Goal: Find specific page/section: Find specific page/section

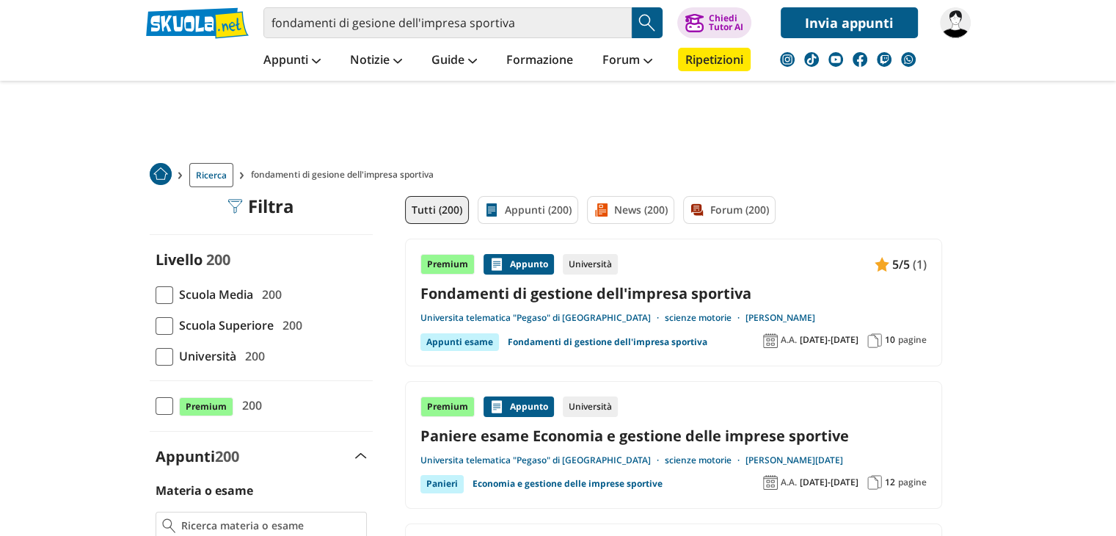
click at [229, 353] on span "Università" at bounding box center [204, 355] width 63 height 19
click at [156, 356] on input "Università 200" at bounding box center [156, 356] width 0 height 0
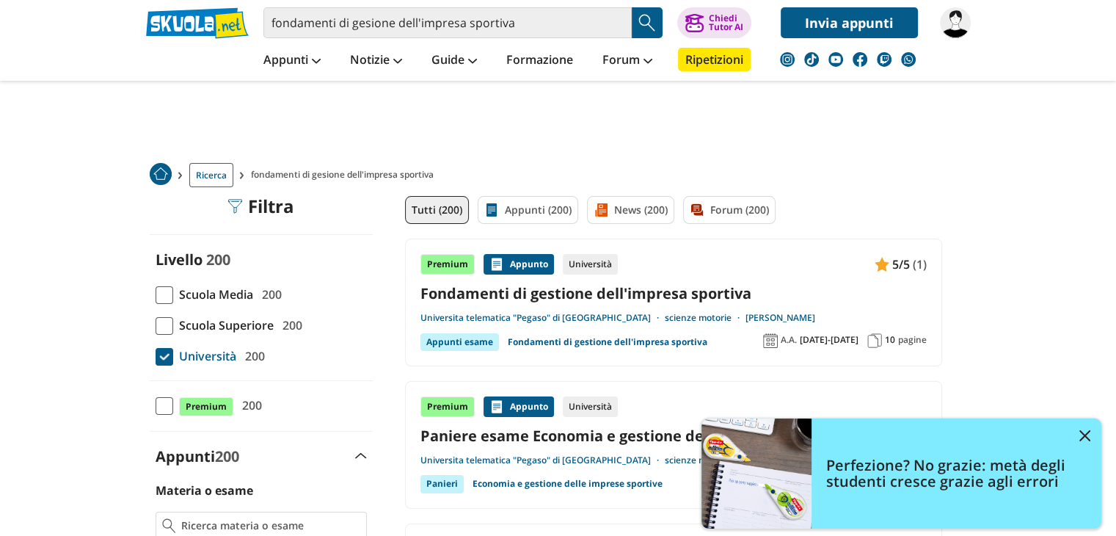
click at [164, 403] on span at bounding box center [165, 406] width 18 height 18
click at [156, 406] on input "Premium 200" at bounding box center [156, 406] width 0 height 0
click at [204, 175] on span "Ricerca" at bounding box center [211, 175] width 44 height 24
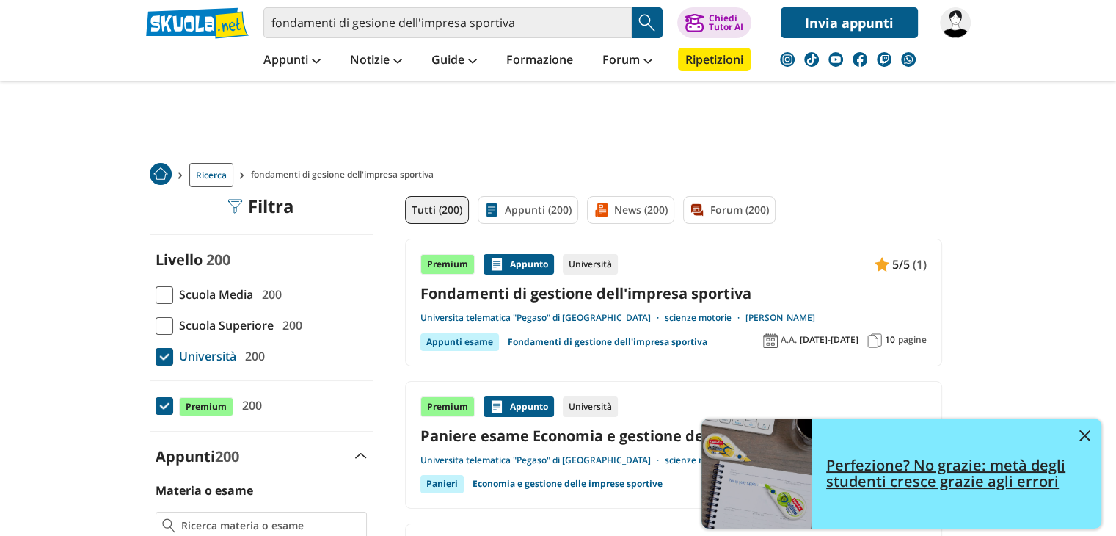
click at [1081, 433] on img at bounding box center [1085, 435] width 11 height 11
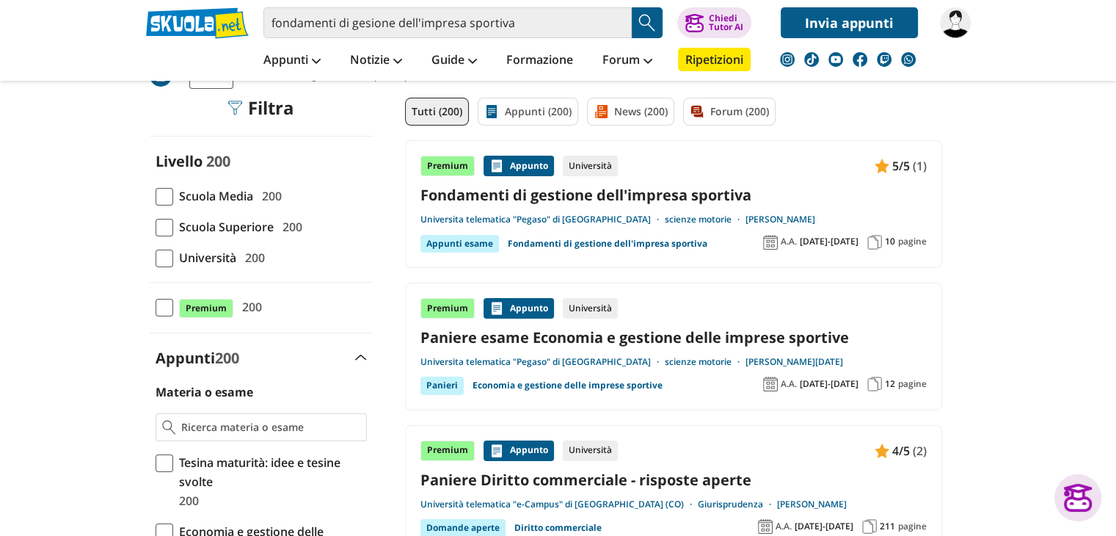
scroll to position [73, 0]
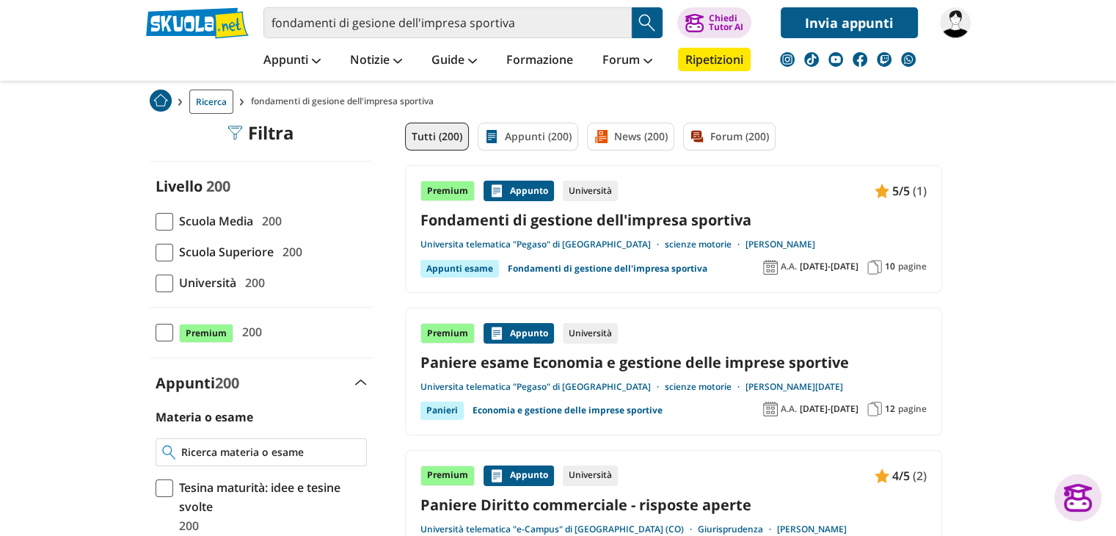
click at [220, 452] on input "Materia o esame" at bounding box center [270, 452] width 178 height 15
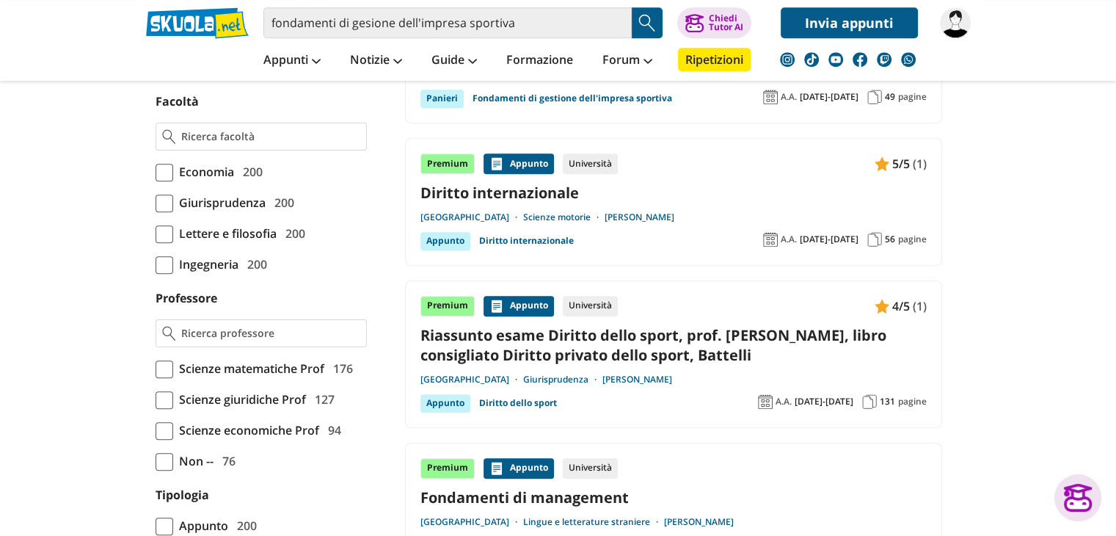
scroll to position [1028, 0]
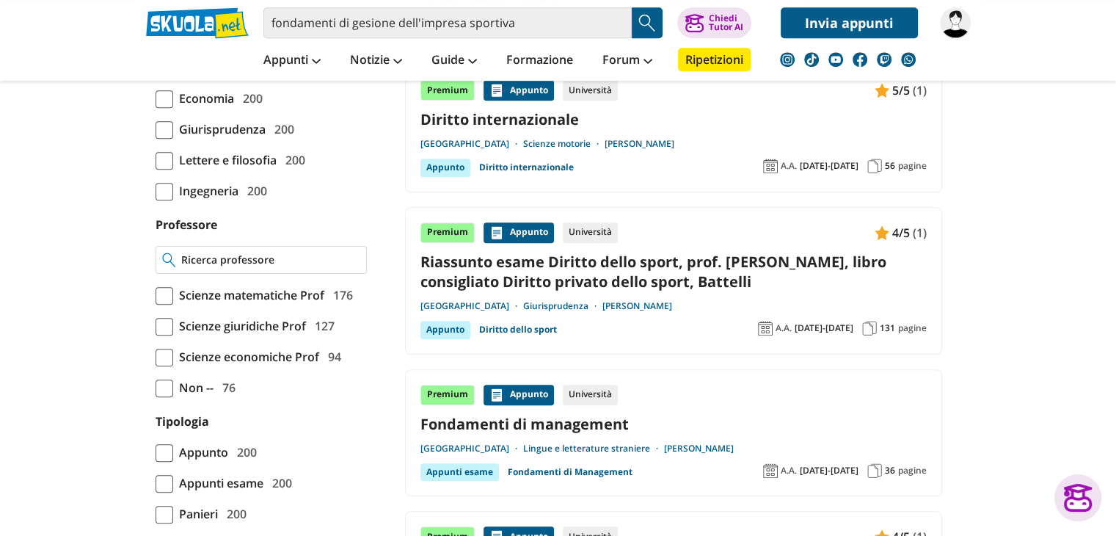
type input "FONDAMENTI DI GESTIONE DELL'IMPRESA SPORTIVA"
click at [214, 267] on input "Professore" at bounding box center [270, 260] width 178 height 15
type input "MIRONE"
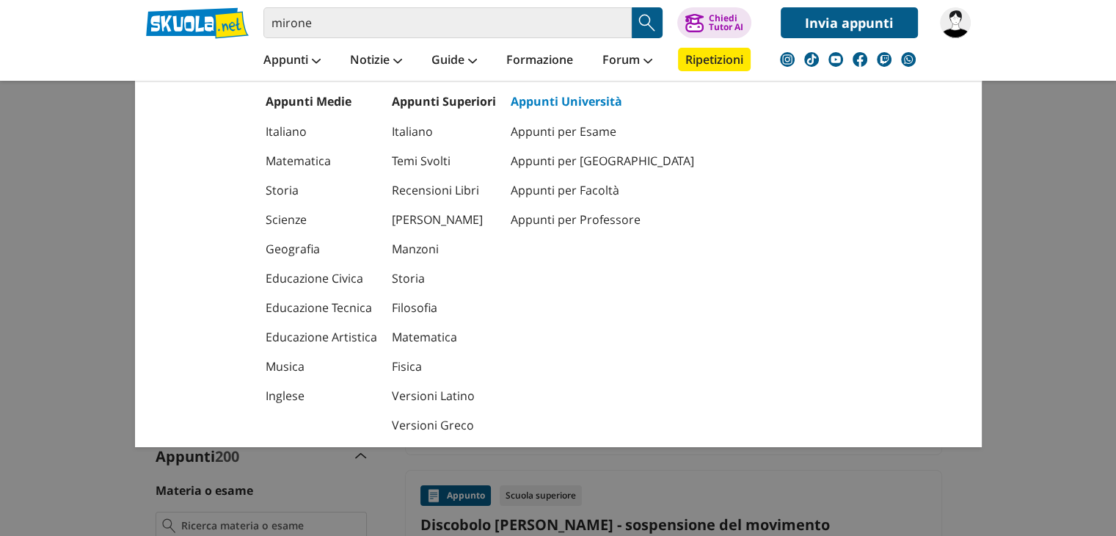
click at [542, 103] on link "Appunti Università" at bounding box center [567, 101] width 112 height 16
